Goal: Task Accomplishment & Management: Manage account settings

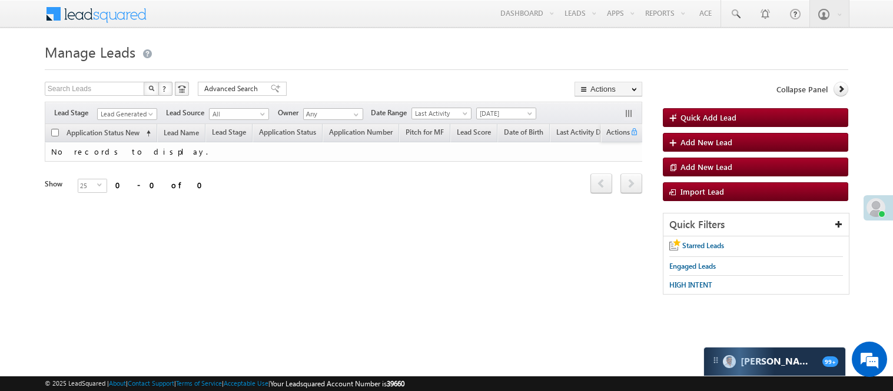
click at [0, 0] on link "Manage Leads" at bounding box center [0, 0] width 0 height 0
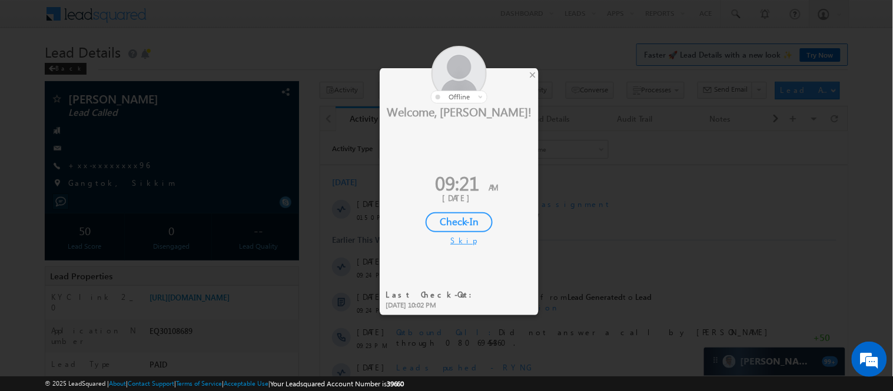
click at [445, 218] on div "Check-In" at bounding box center [458, 222] width 67 height 20
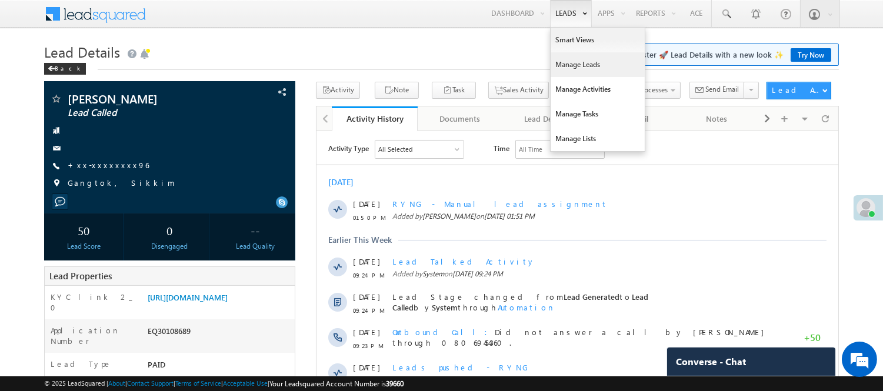
click at [575, 58] on link "Manage Leads" at bounding box center [598, 64] width 94 height 25
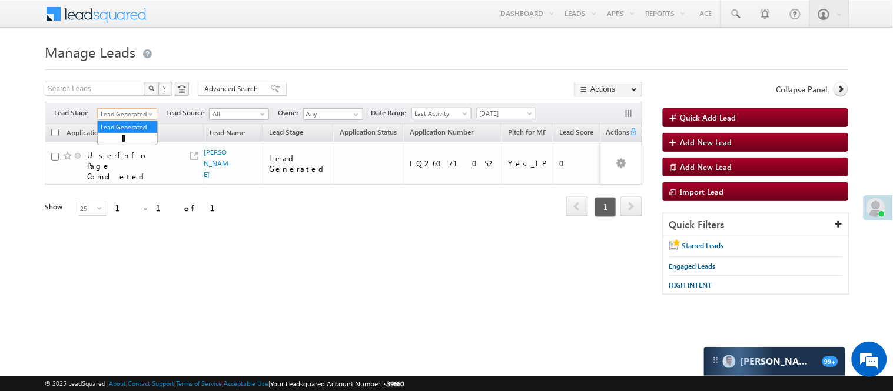
click at [116, 110] on span "Lead Generated" at bounding box center [126, 114] width 56 height 11
click at [124, 195] on link "Code Generated" at bounding box center [127, 199] width 59 height 11
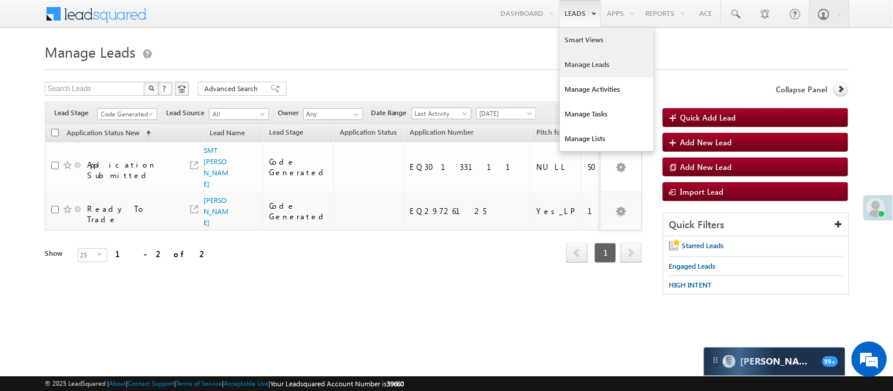
click at [579, 42] on link "Smart Views" at bounding box center [607, 40] width 94 height 25
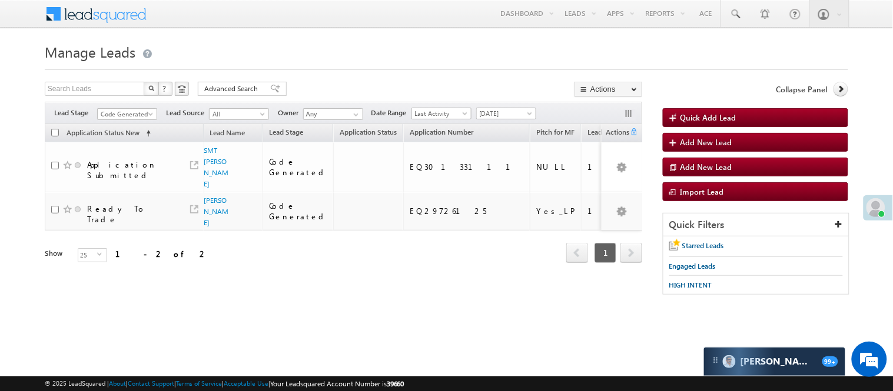
click at [128, 111] on span "Code Generated" at bounding box center [126, 114] width 56 height 11
click at [494, 106] on div "Filters Lead Stage All Lead Generated Lead Talked - Pitch Not Done Lead Talked …" at bounding box center [343, 113] width 597 height 22
click at [501, 115] on span "Today" at bounding box center [505, 113] width 56 height 11
click at [502, 157] on link "[DATE]" at bounding box center [508, 152] width 59 height 11
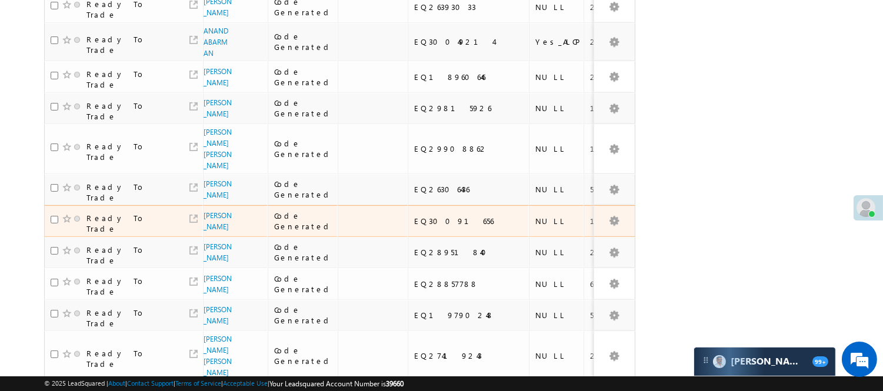
scroll to position [702, 0]
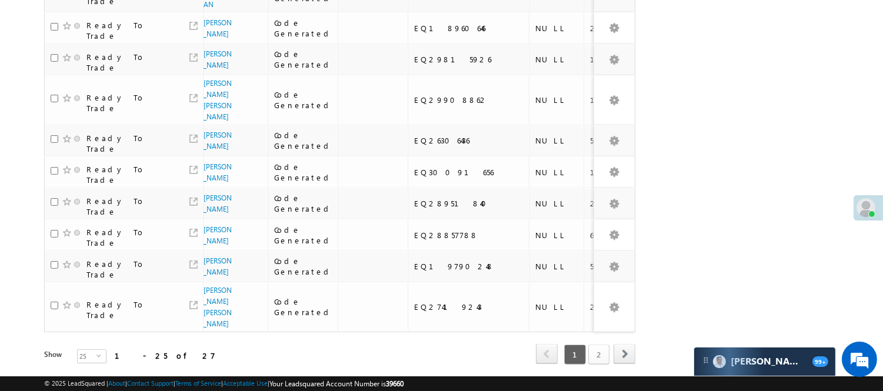
click at [600, 345] on link "2" at bounding box center [598, 355] width 21 height 20
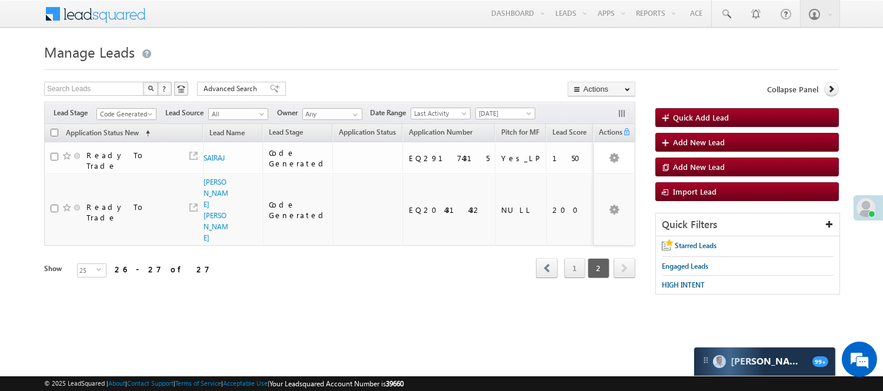
scroll to position [0, 0]
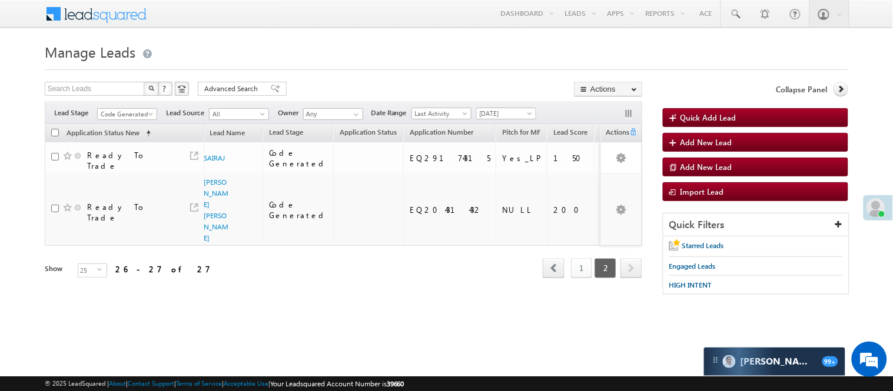
click at [584, 258] on link "1" at bounding box center [581, 268] width 21 height 20
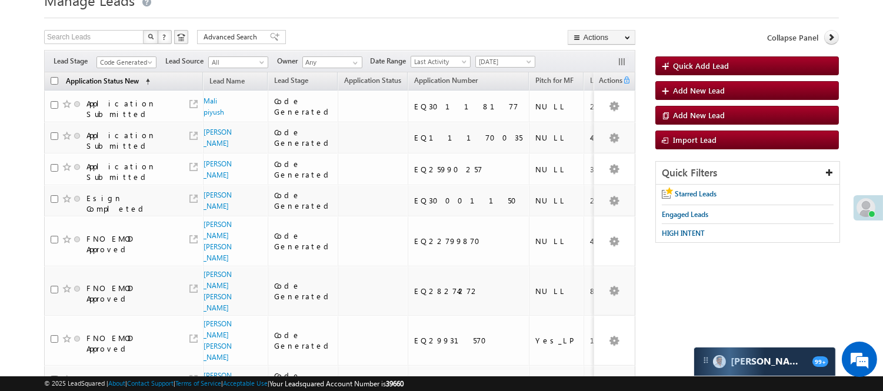
scroll to position [49, 0]
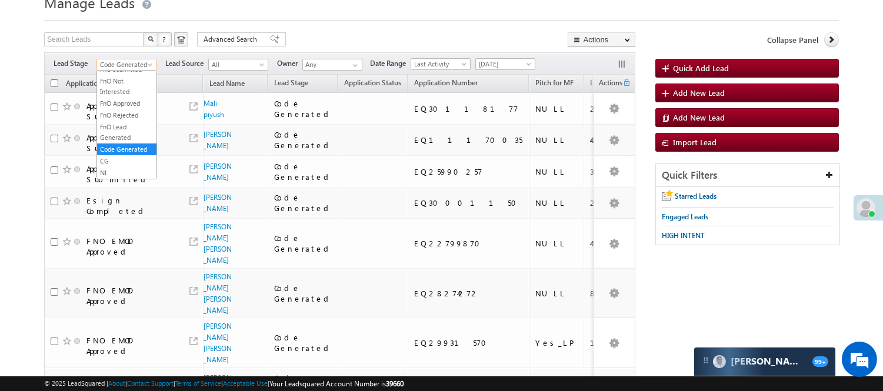
click at [126, 68] on span "Code Generated" at bounding box center [125, 64] width 56 height 11
click at [504, 71] on div "Filters Lead Stage All Lead Generated Lead Talked - Pitch Not Done Lead Talked …" at bounding box center [339, 63] width 591 height 22
click at [508, 56] on div "Filters Lead Stage All Lead Generated Lead Talked - Pitch Not Done Lead Talked …" at bounding box center [339, 63] width 591 height 22
click at [510, 61] on span "[DATE]" at bounding box center [504, 64] width 56 height 11
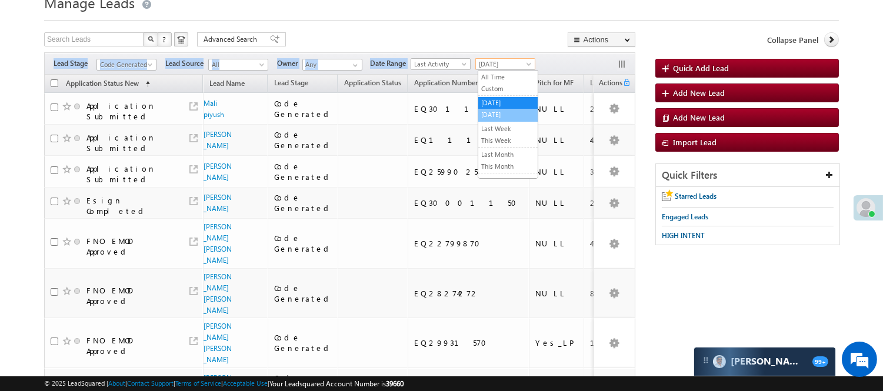
click at [511, 111] on link "[DATE]" at bounding box center [507, 114] width 59 height 11
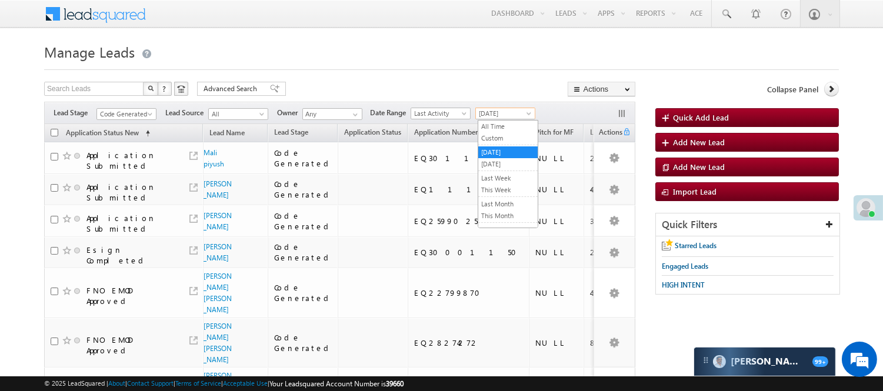
drag, startPoint x: 513, startPoint y: 110, endPoint x: 502, endPoint y: 160, distance: 51.2
click at [512, 109] on span "[DATE]" at bounding box center [504, 113] width 56 height 11
click at [504, 168] on link "[DATE]" at bounding box center [507, 164] width 59 height 11
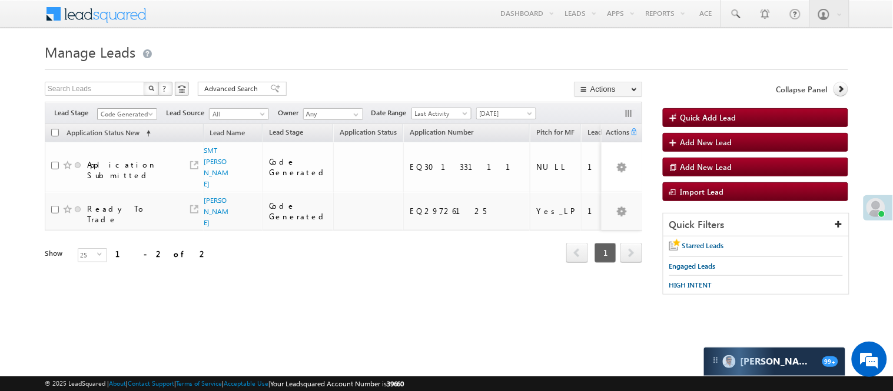
click at [125, 118] on span "Code Generated" at bounding box center [126, 114] width 56 height 11
click at [115, 144] on link "Lead Generated" at bounding box center [127, 139] width 59 height 11
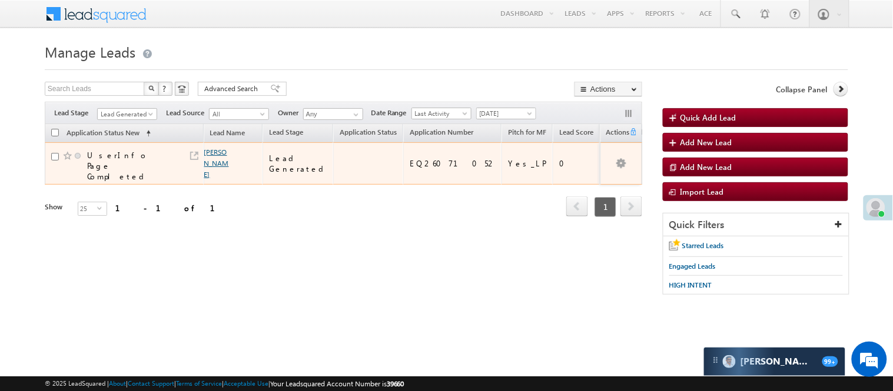
click at [211, 151] on link "[PERSON_NAME]" at bounding box center [216, 163] width 25 height 31
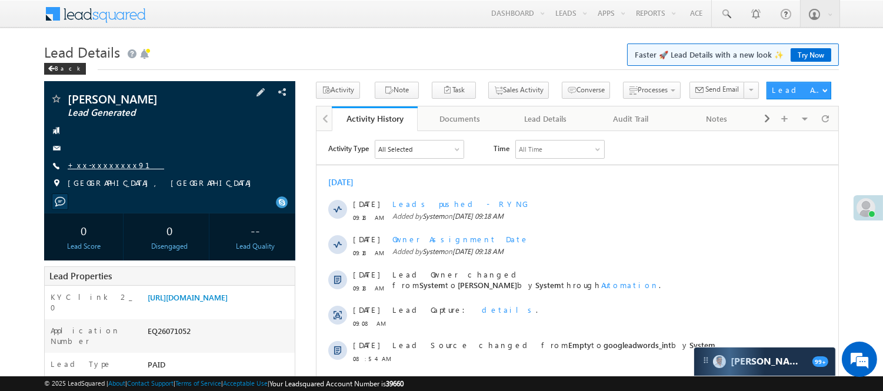
click at [119, 168] on link "+xx-xxxxxxxx91" at bounding box center [116, 165] width 96 height 10
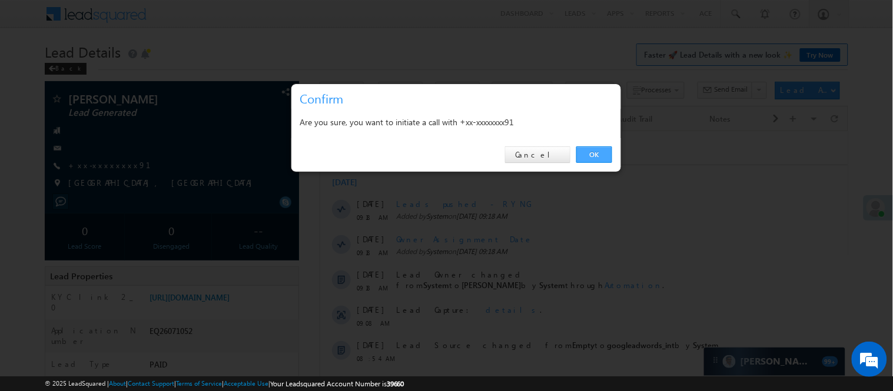
click at [588, 153] on link "OK" at bounding box center [594, 154] width 36 height 16
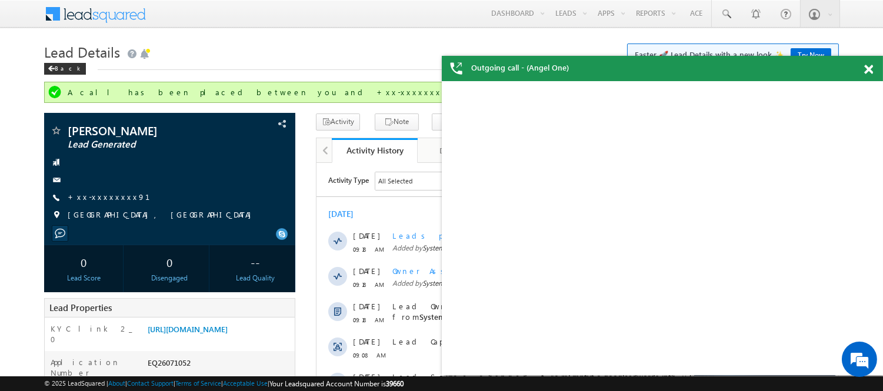
click at [868, 68] on span at bounding box center [868, 70] width 9 height 10
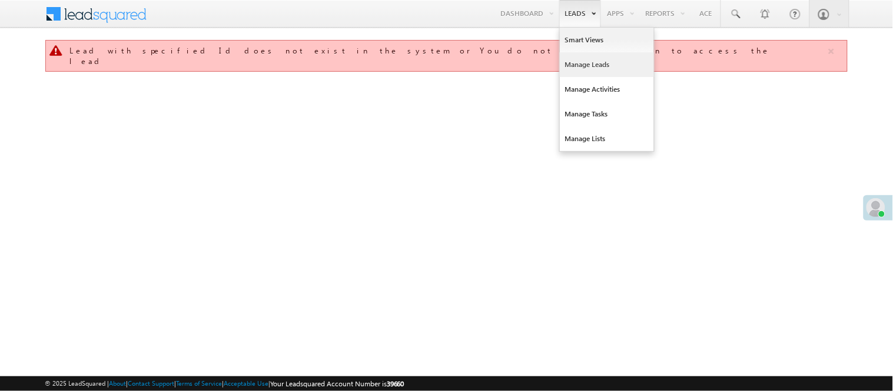
click at [580, 71] on link "Manage Leads" at bounding box center [607, 64] width 94 height 25
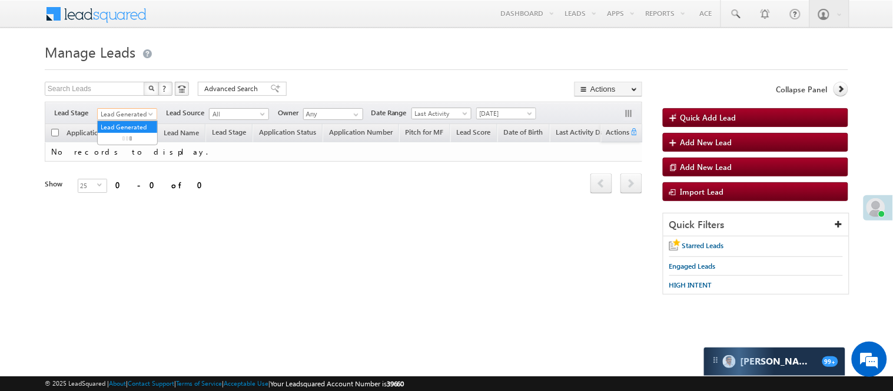
click at [136, 114] on span "Lead Generated" at bounding box center [126, 114] width 56 height 11
click at [134, 95] on link "Lead Called" at bounding box center [127, 90] width 59 height 11
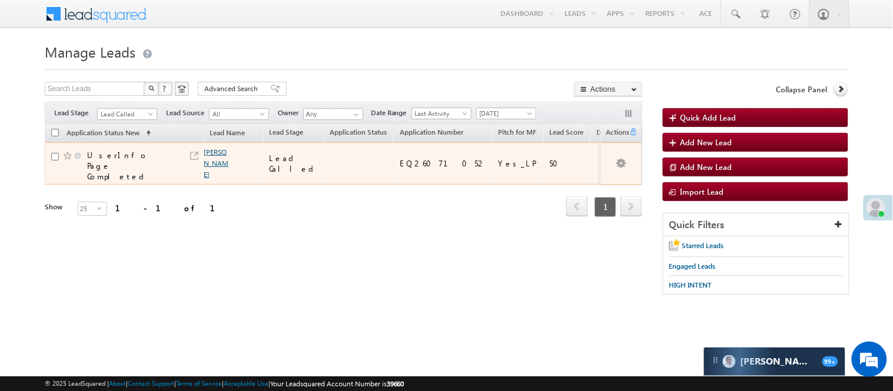
click at [215, 149] on link "[PERSON_NAME]" at bounding box center [216, 163] width 25 height 31
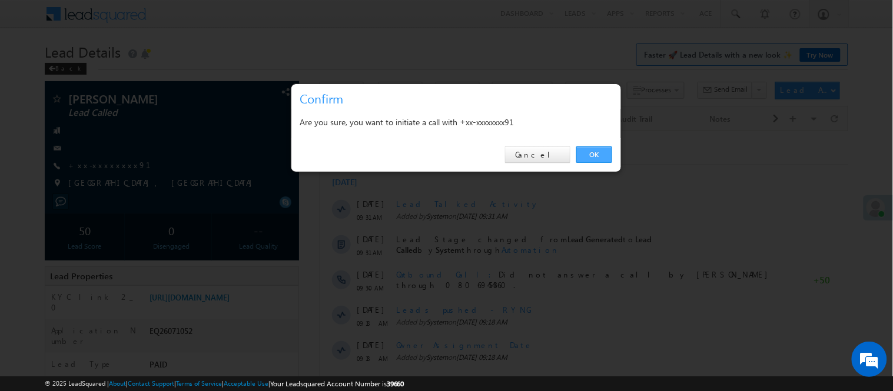
click at [595, 151] on link "OK" at bounding box center [594, 154] width 36 height 16
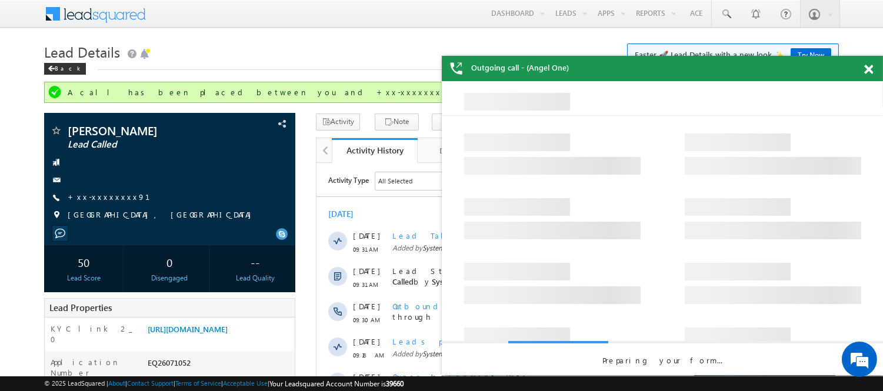
click at [868, 69] on span at bounding box center [868, 70] width 9 height 10
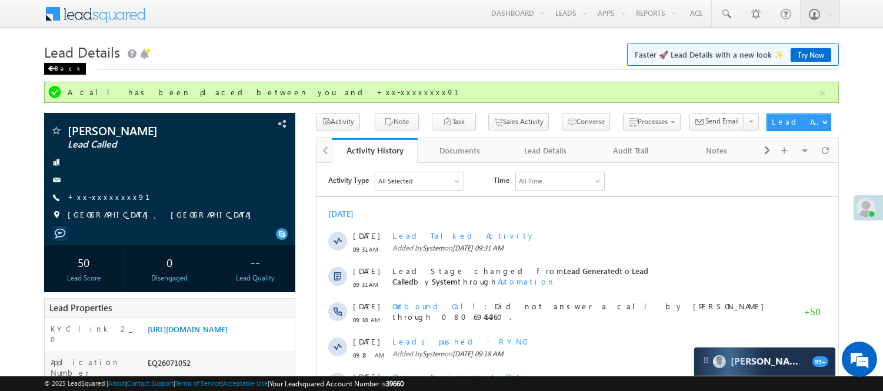
click at [68, 69] on div "Back" at bounding box center [65, 69] width 42 height 12
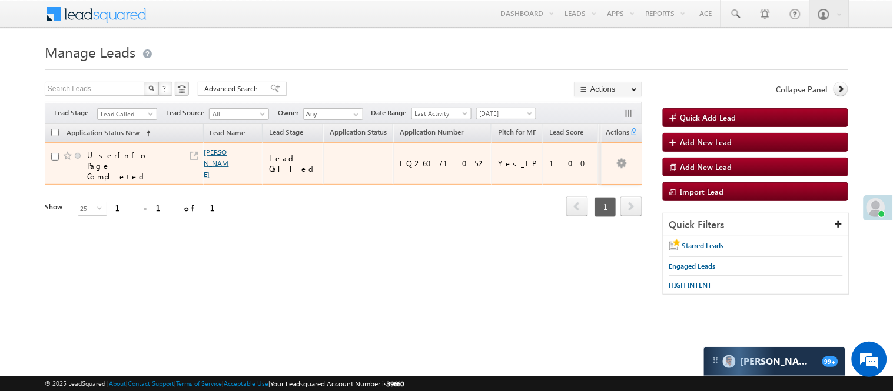
click at [215, 157] on link "niayak sumitra" at bounding box center [216, 163] width 25 height 31
click at [214, 154] on link "[PERSON_NAME]" at bounding box center [216, 163] width 25 height 31
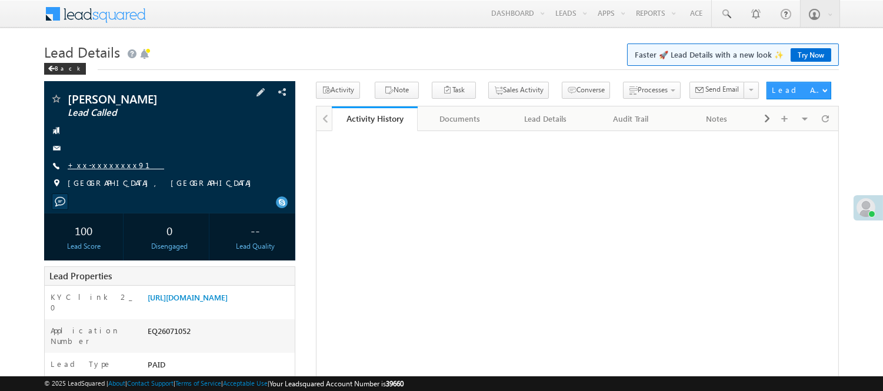
click at [85, 165] on link "+xx-xxxxxxxx91" at bounding box center [116, 165] width 96 height 10
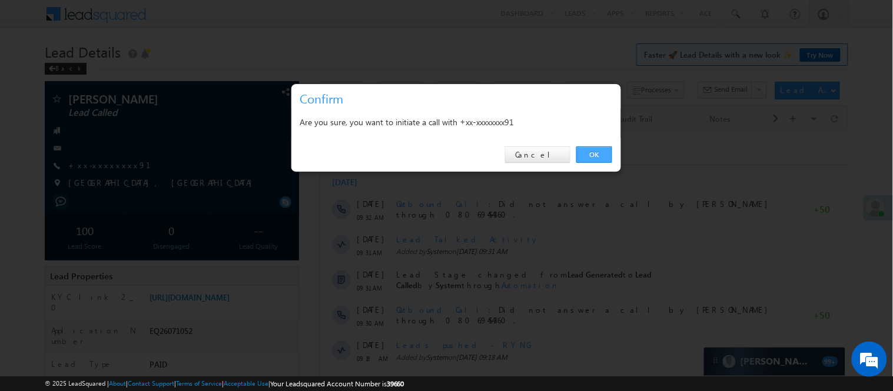
click at [601, 152] on link "OK" at bounding box center [594, 154] width 36 height 16
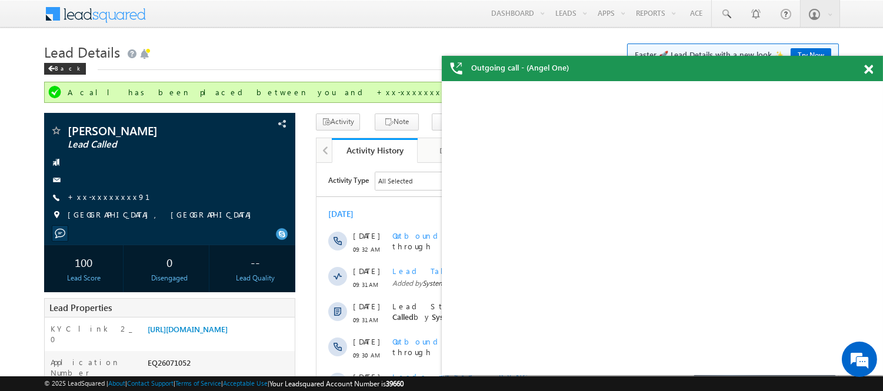
click at [870, 68] on span at bounding box center [868, 70] width 9 height 10
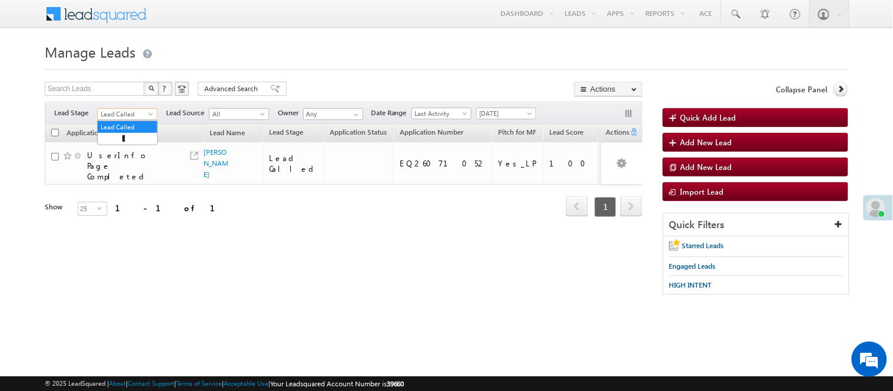
click at [132, 115] on span "Lead Called" at bounding box center [126, 114] width 56 height 11
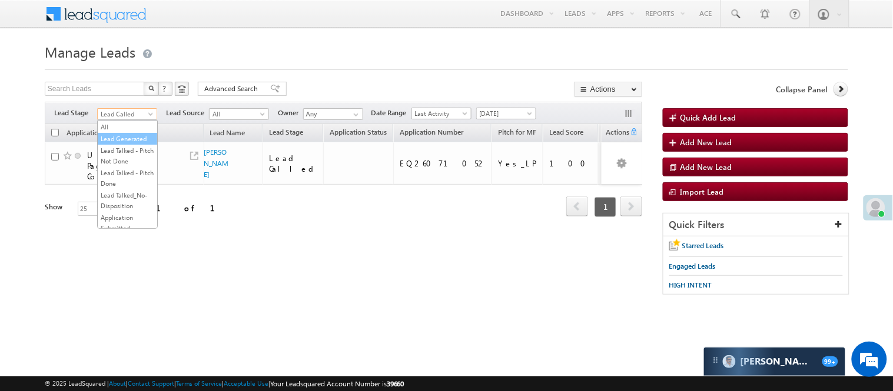
click at [133, 134] on link "Lead Generated" at bounding box center [127, 139] width 59 height 11
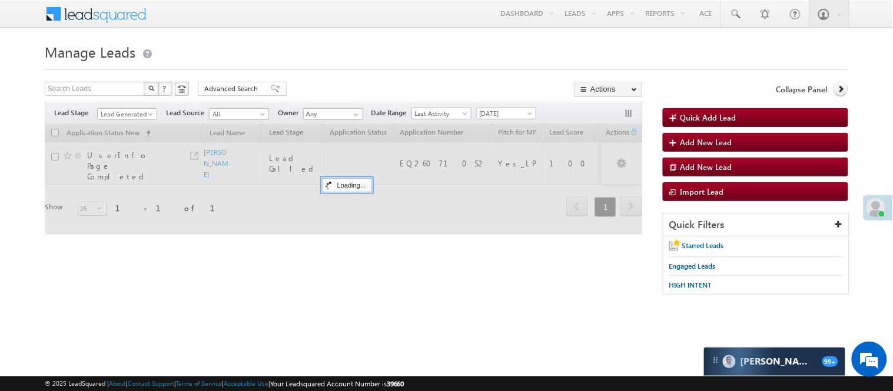
click at [311, 39] on h1 "Manage Leads" at bounding box center [446, 50] width 803 height 23
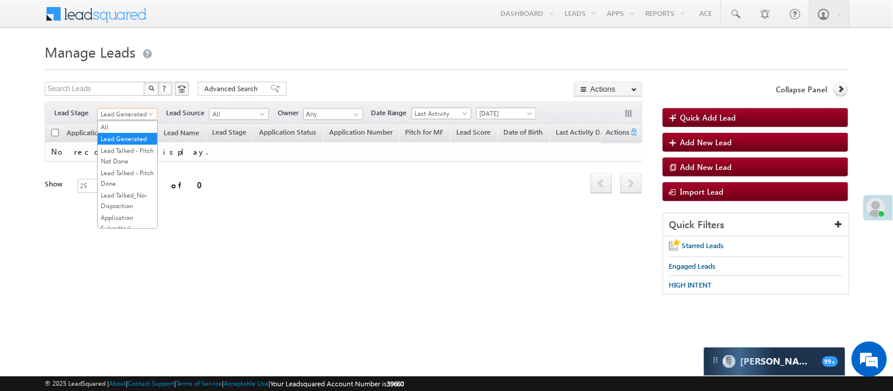
click at [142, 114] on span "Lead Generated" at bounding box center [126, 114] width 56 height 11
click at [499, 112] on span "[DATE]" at bounding box center [505, 113] width 56 height 11
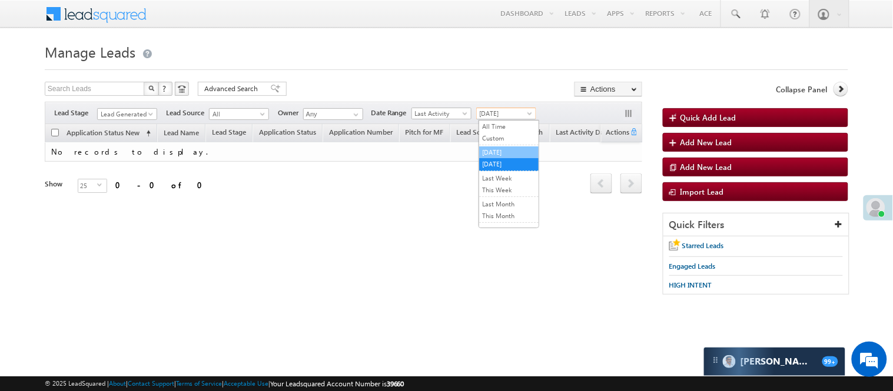
click at [507, 149] on link "[DATE]" at bounding box center [508, 152] width 59 height 11
click at [115, 116] on span "Lead Generated" at bounding box center [126, 114] width 56 height 11
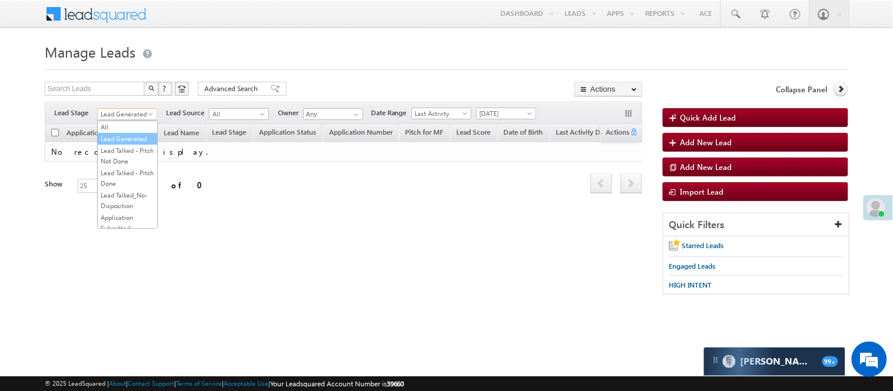
scroll to position [292, 0]
click at [121, 194] on link "Code Generated" at bounding box center [127, 199] width 59 height 11
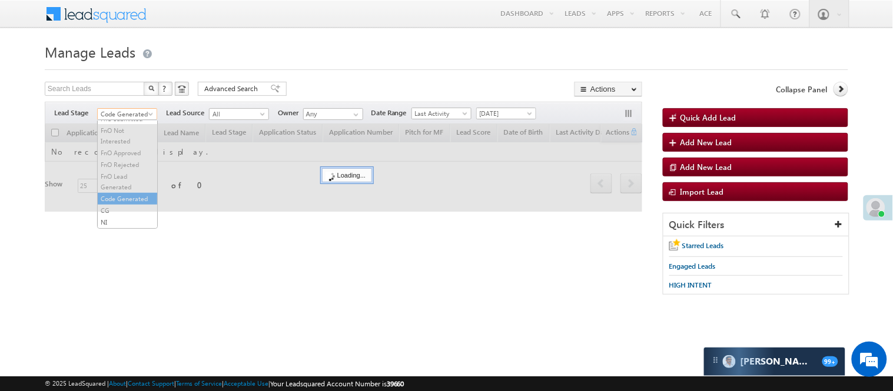
click at [143, 114] on span "Code Generated" at bounding box center [126, 114] width 56 height 11
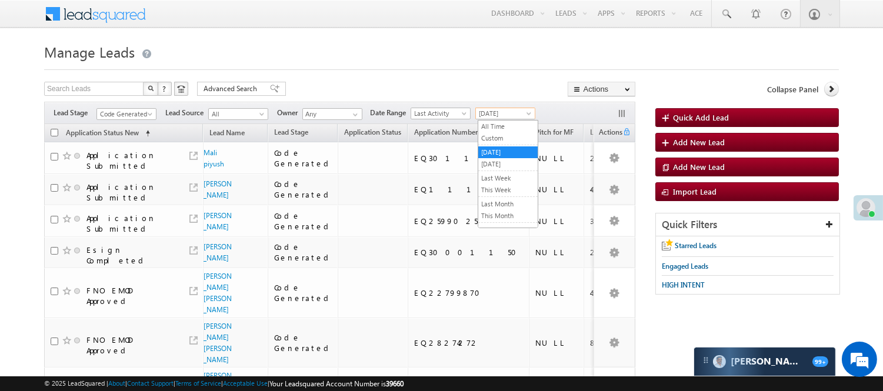
click at [512, 112] on span "[DATE]" at bounding box center [504, 113] width 56 height 11
click at [500, 161] on link "[DATE]" at bounding box center [507, 164] width 59 height 11
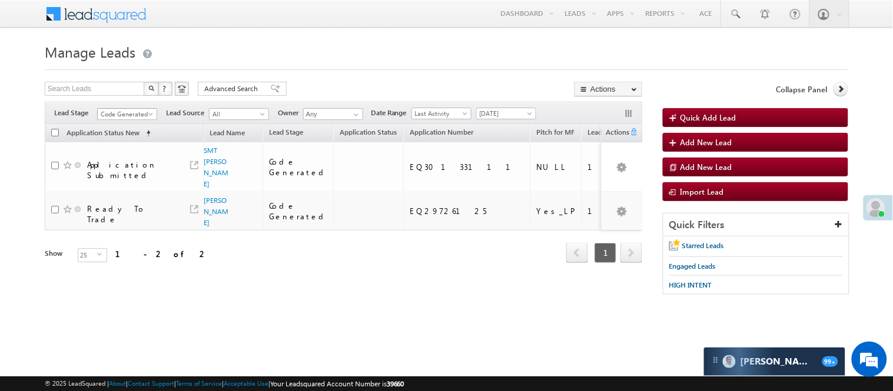
click at [125, 113] on span "Code Generated" at bounding box center [126, 114] width 56 height 11
click at [125, 184] on link "Under Objection" at bounding box center [127, 178] width 59 height 11
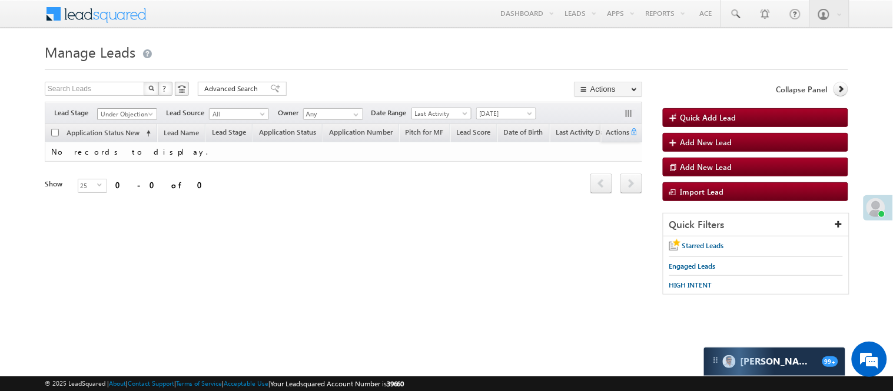
click at [112, 116] on span "Under Objection" at bounding box center [126, 114] width 56 height 11
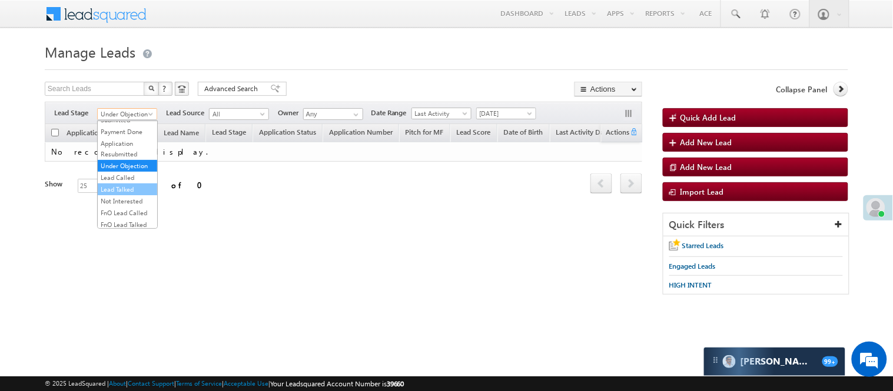
scroll to position [0, 0]
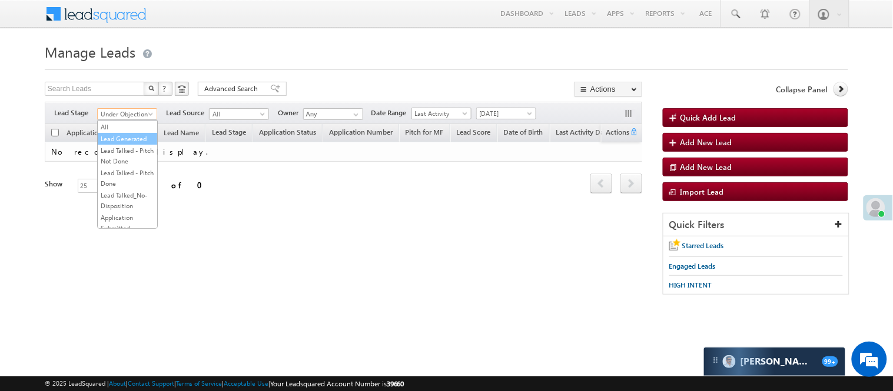
click at [121, 144] on link "Lead Generated" at bounding box center [127, 139] width 59 height 11
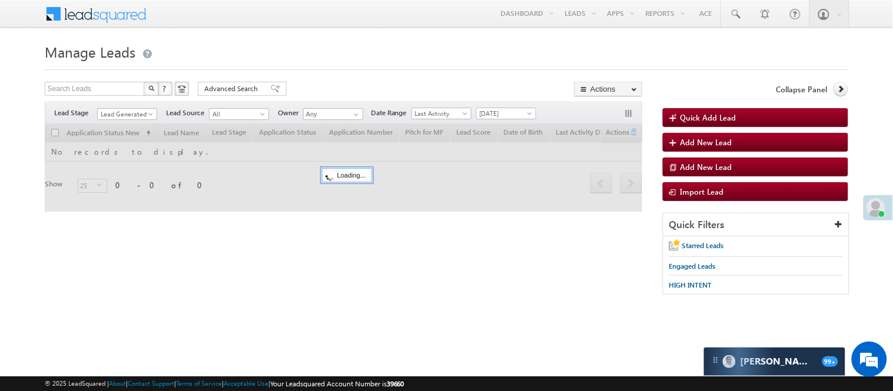
click at [319, 91] on div "Search Leads X ? 0 results found Advanced Search Advanced Search Advanced searc…" at bounding box center [343, 90] width 597 height 17
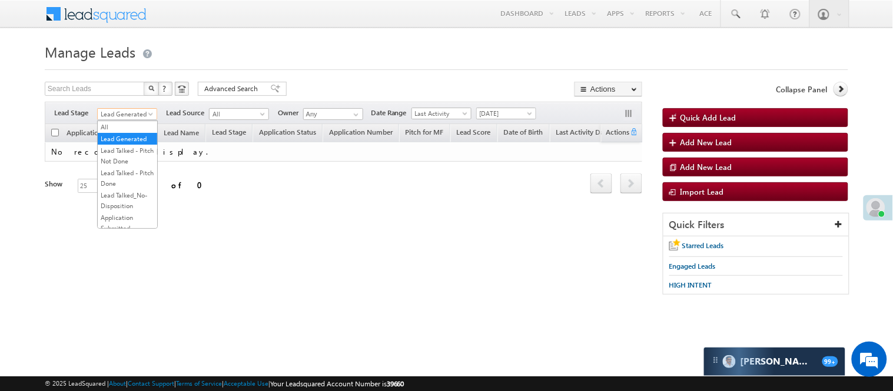
click at [132, 112] on span "Lead Generated" at bounding box center [126, 114] width 56 height 11
click at [125, 195] on link "Lead Called" at bounding box center [127, 190] width 59 height 11
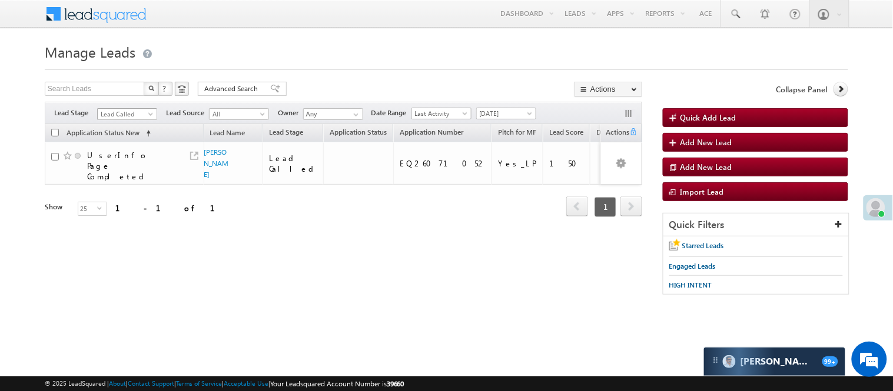
click at [148, 115] on span at bounding box center [151, 116] width 9 height 9
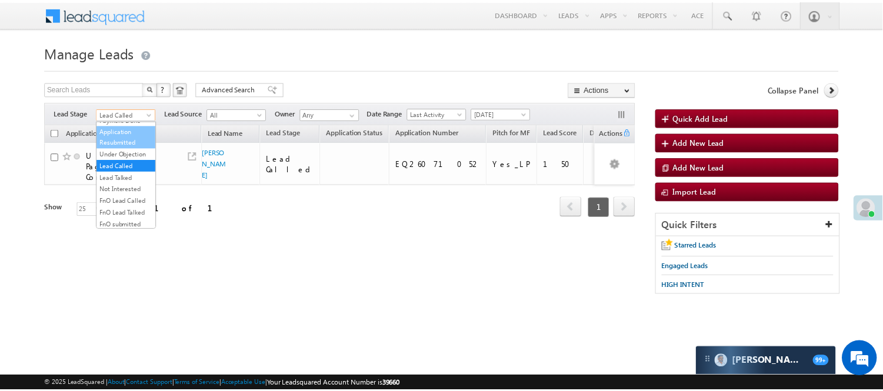
scroll to position [161, 0]
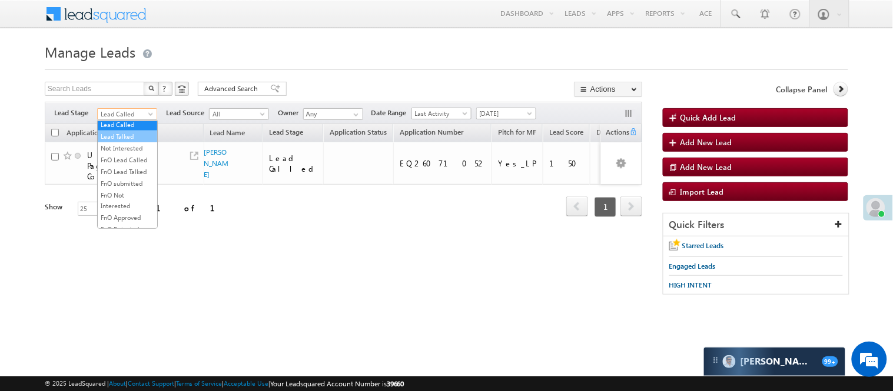
click at [128, 142] on link "Lead Talked" at bounding box center [127, 136] width 59 height 11
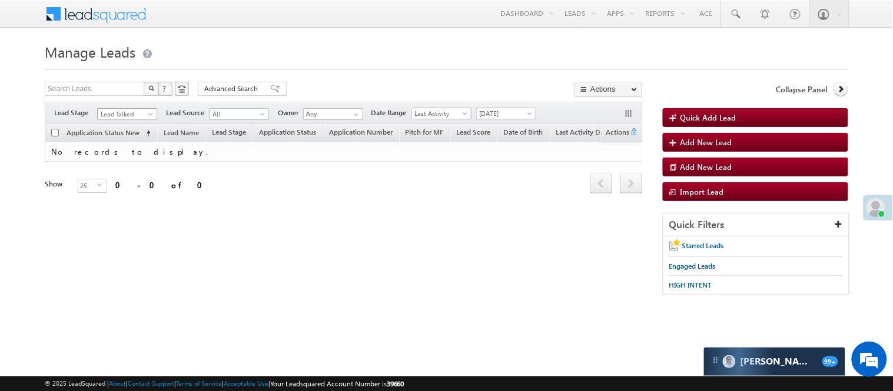
click at [128, 114] on span "Lead Talked" at bounding box center [126, 114] width 56 height 11
click at [112, 118] on link "Under Objection" at bounding box center [127, 113] width 59 height 11
click at [127, 115] on span "Under Objection" at bounding box center [126, 114] width 56 height 11
click at [136, 130] on link "Lead Called" at bounding box center [127, 124] width 59 height 11
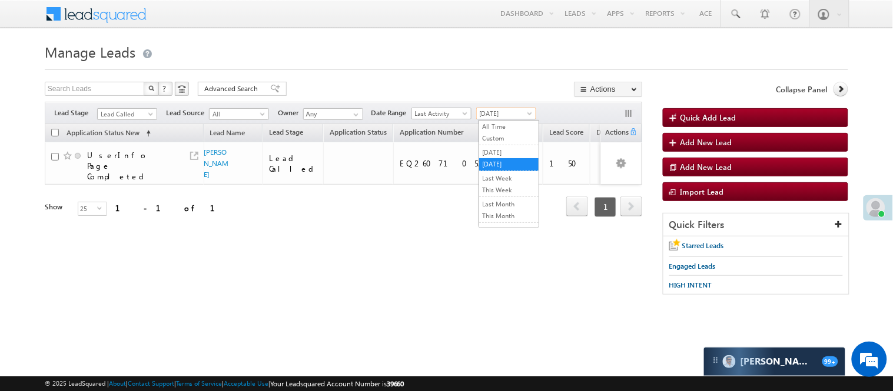
click at [514, 115] on span "[DATE]" at bounding box center [505, 113] width 56 height 11
click at [510, 154] on link "[DATE]" at bounding box center [508, 152] width 59 height 11
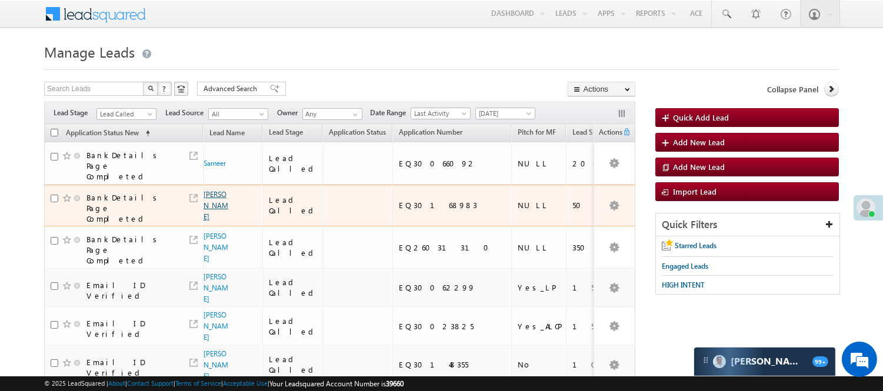
click at [213, 190] on link "Aastha Saini" at bounding box center [216, 205] width 25 height 31
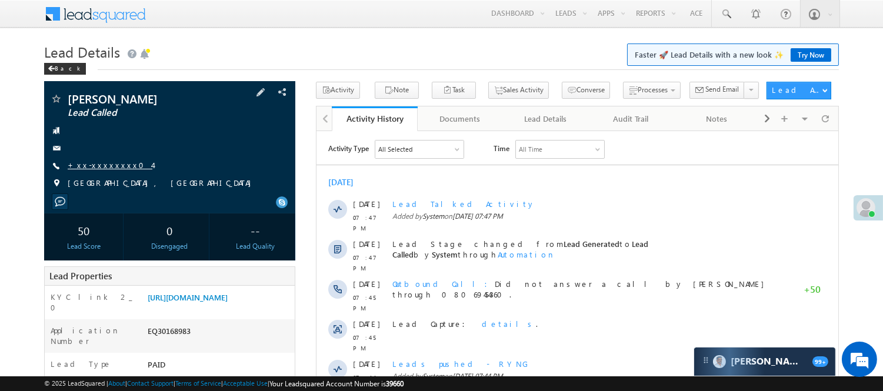
click at [96, 170] on link "+xx-xxxxxxxx04" at bounding box center [110, 165] width 85 height 10
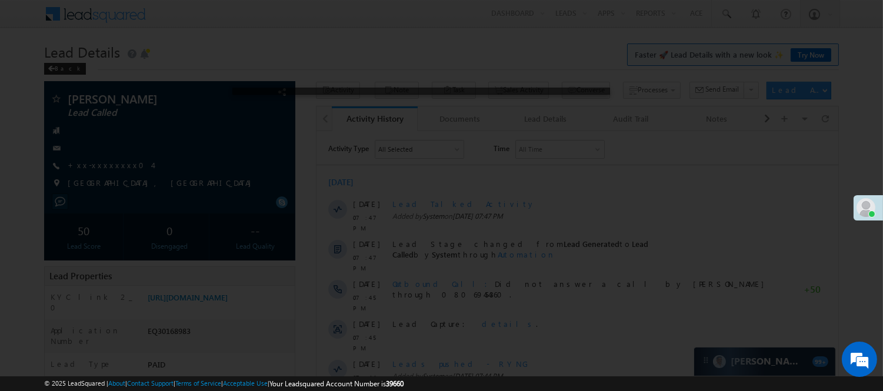
click at [96, 165] on div at bounding box center [441, 195] width 883 height 391
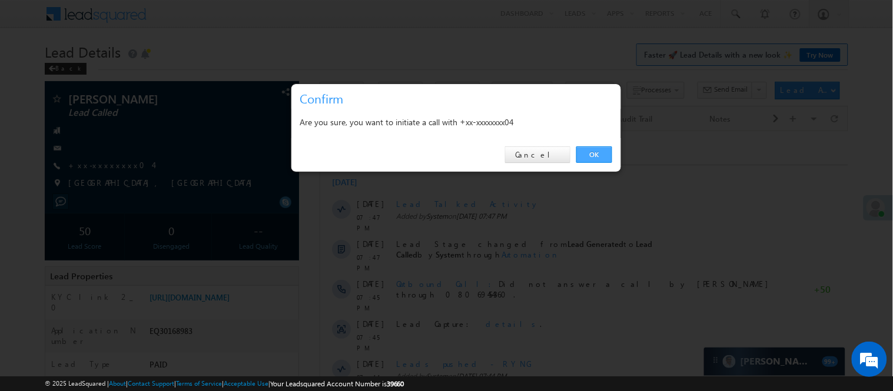
drag, startPoint x: 602, startPoint y: 154, endPoint x: 287, endPoint y: 21, distance: 342.6
click at [603, 153] on link "OK" at bounding box center [594, 154] width 36 height 16
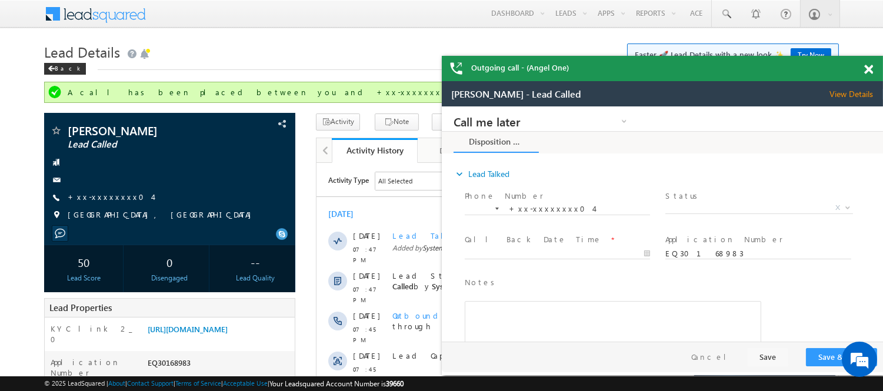
click at [869, 65] on span at bounding box center [868, 70] width 9 height 10
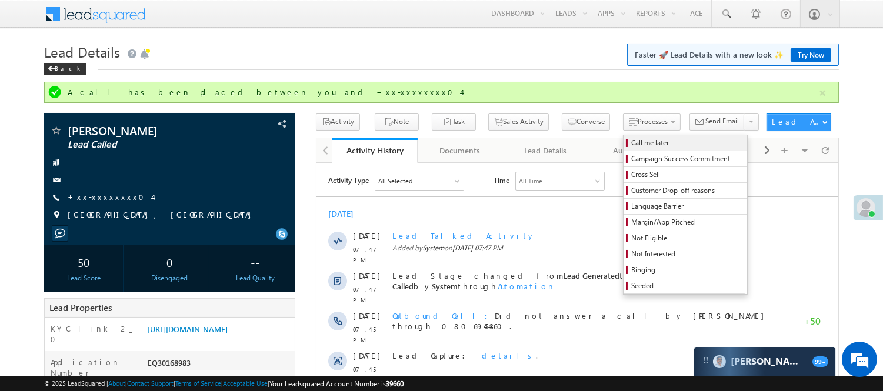
click at [631, 138] on span "Call me later" at bounding box center [687, 143] width 112 height 11
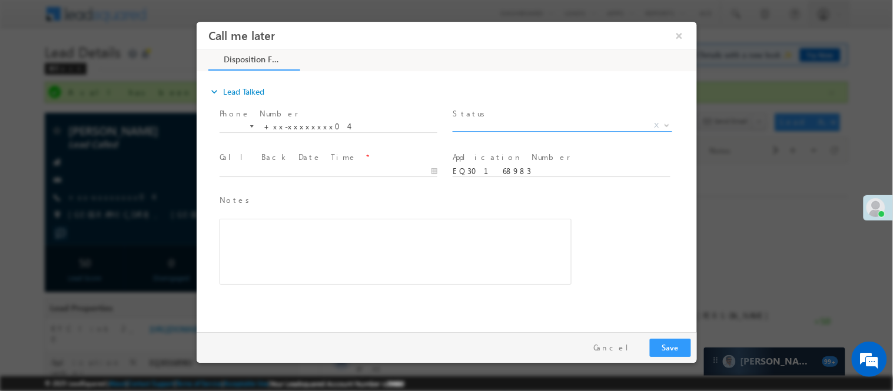
click at [495, 126] on span "X" at bounding box center [561, 125] width 219 height 12
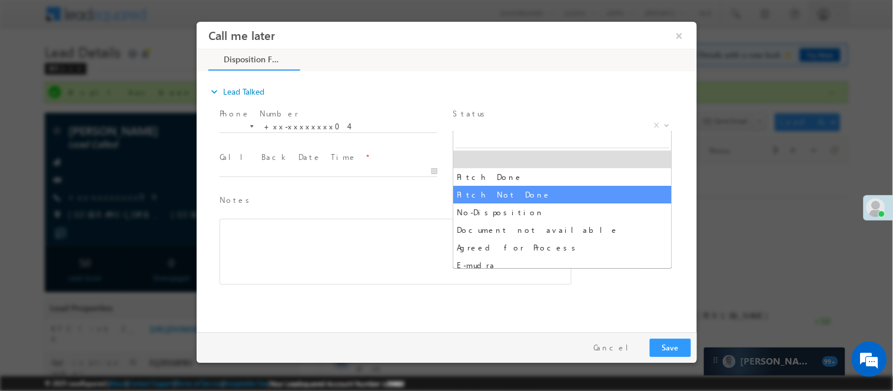
select select "Pitch Not Done"
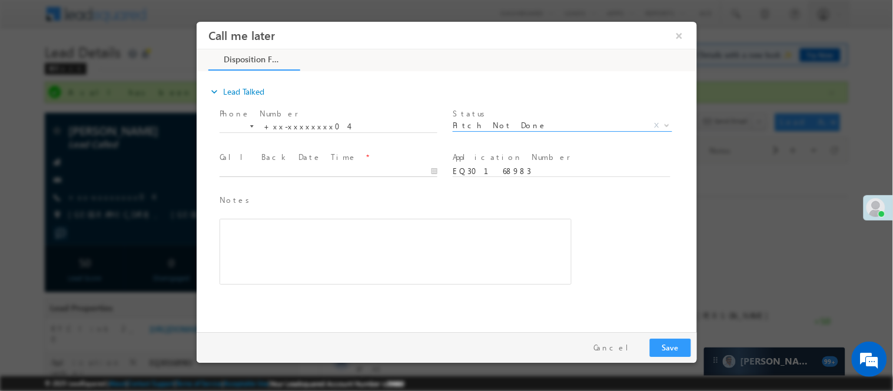
type input "10/08/25 9:40 AM"
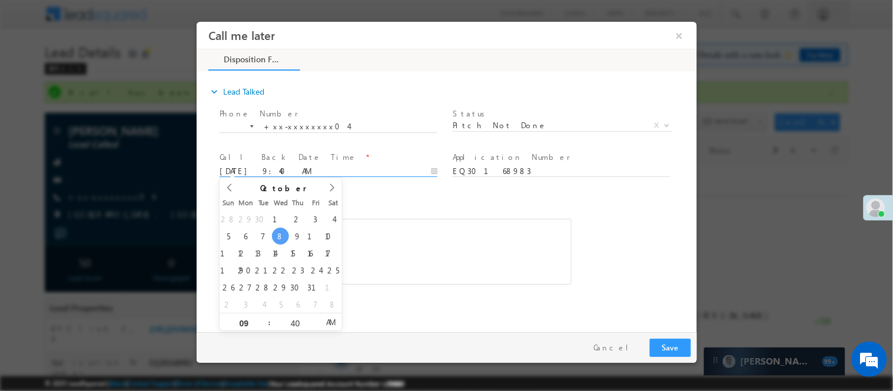
click at [385, 173] on input "10/08/25 9:40 AM" at bounding box center [328, 171] width 218 height 12
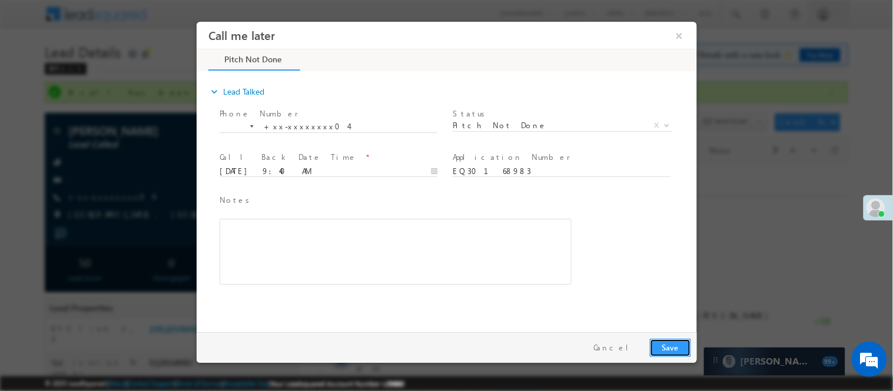
click at [653, 347] on button "Save" at bounding box center [669, 347] width 41 height 18
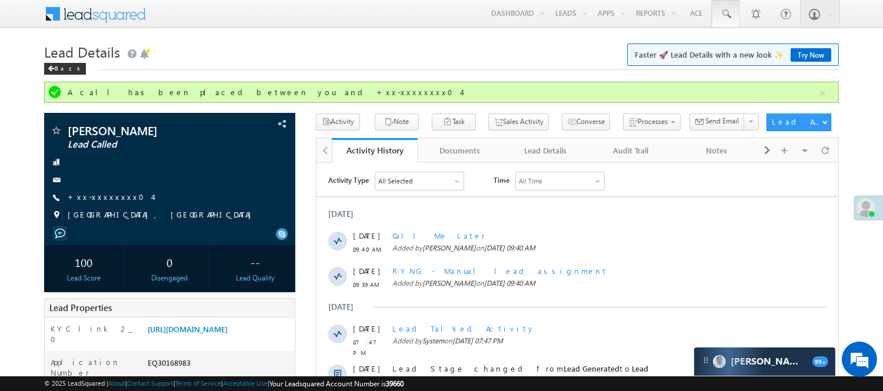
click at [718, 10] on link at bounding box center [726, 13] width 28 height 27
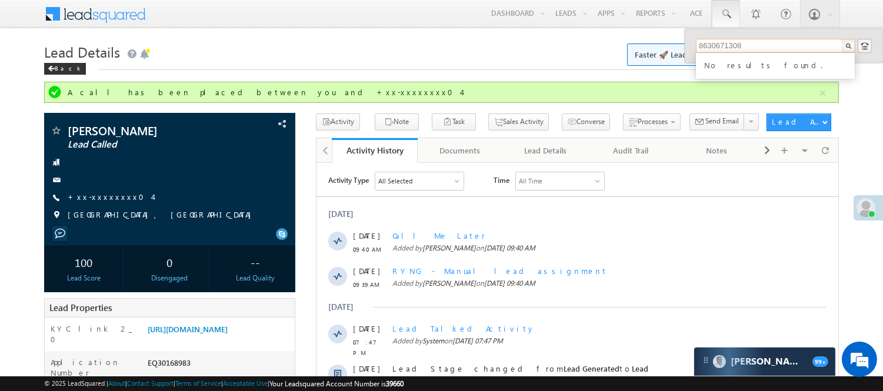
click at [722, 42] on input "8630671308" at bounding box center [775, 46] width 159 height 14
type input "8630671308"
click at [92, 196] on link "+xx-xxxxxxxx04" at bounding box center [110, 197] width 85 height 10
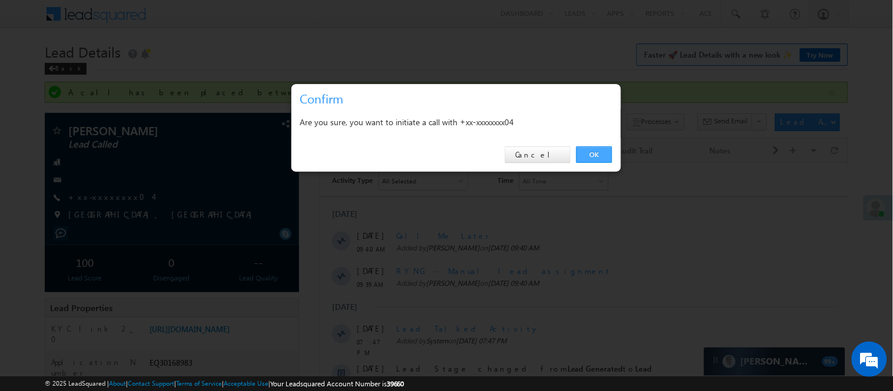
click at [592, 157] on link "OK" at bounding box center [594, 154] width 36 height 16
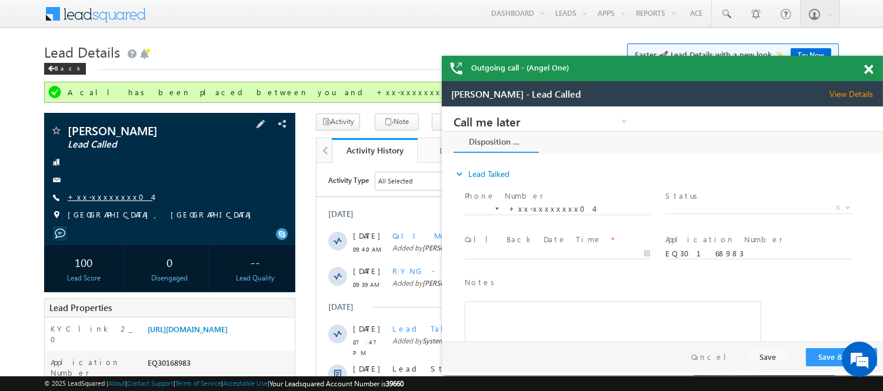
click at [77, 198] on link "+xx-xxxxxxxx04" at bounding box center [110, 197] width 85 height 10
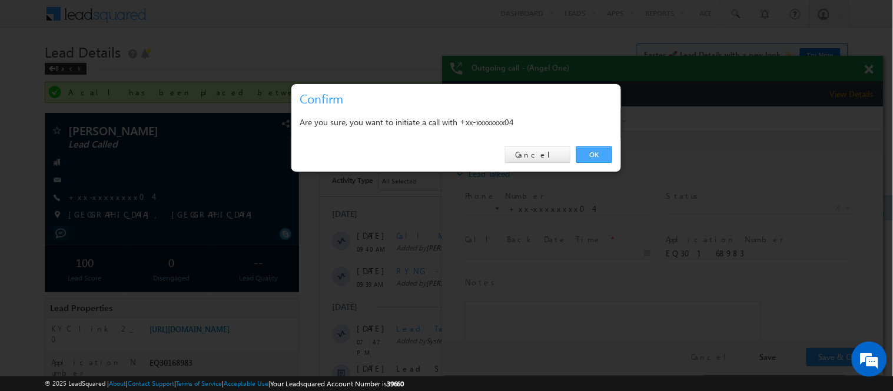
click at [585, 160] on link "OK" at bounding box center [594, 154] width 36 height 16
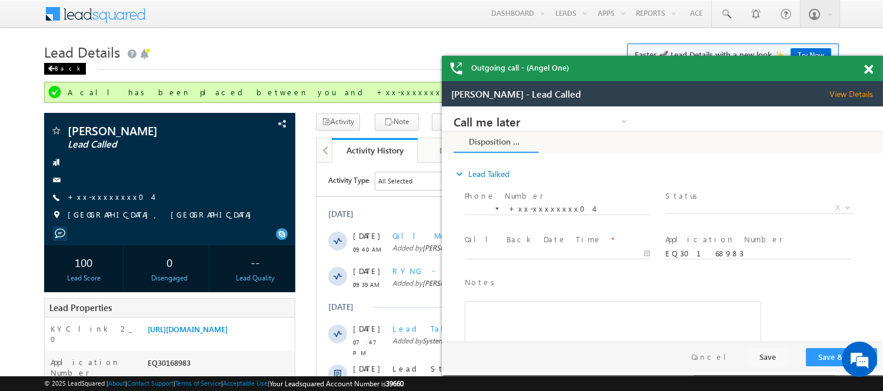
click at [55, 66] on div "Back" at bounding box center [65, 69] width 42 height 12
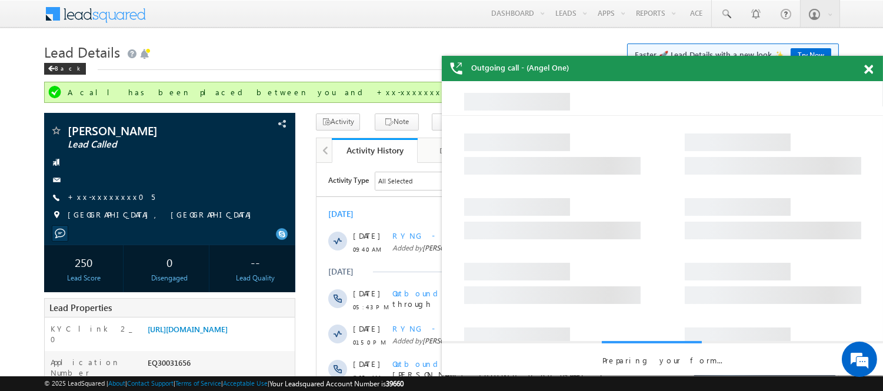
click at [868, 71] on span at bounding box center [868, 70] width 9 height 10
